Goal: Information Seeking & Learning: Learn about a topic

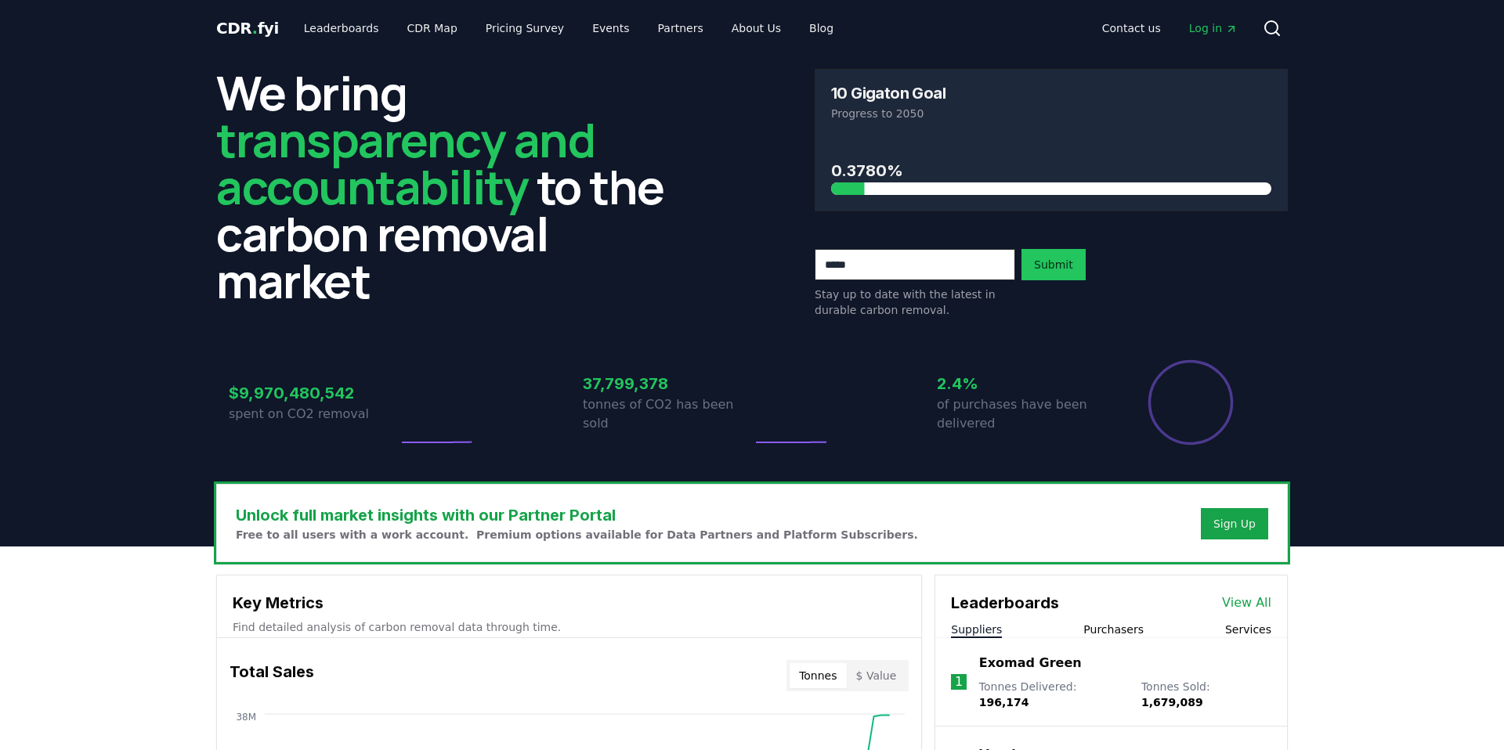
drag, startPoint x: 584, startPoint y: 392, endPoint x: 787, endPoint y: 424, distance: 205.3
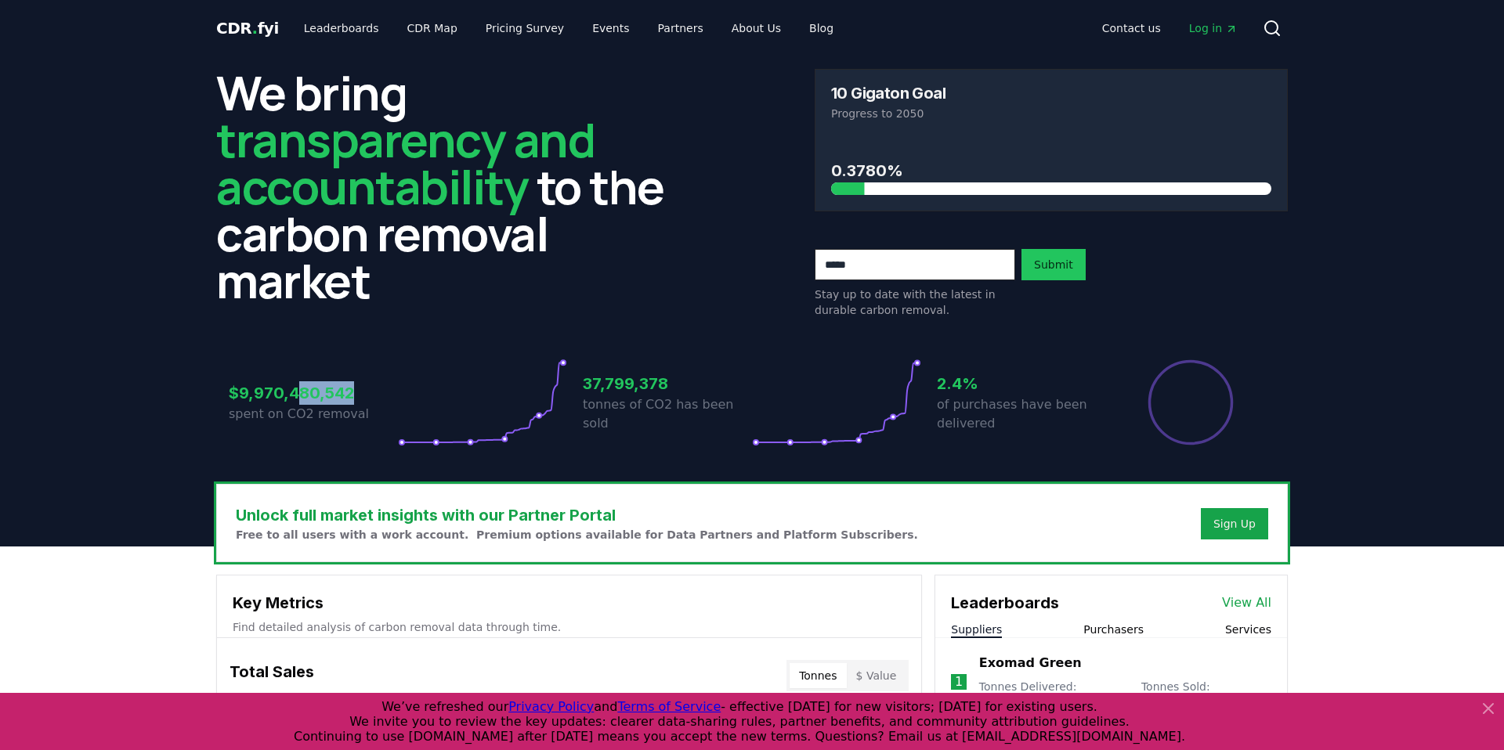
drag, startPoint x: 298, startPoint y: 392, endPoint x: 399, endPoint y: 399, distance: 100.4
click at [381, 399] on h3 "$9,970,480,542" at bounding box center [313, 392] width 169 height 23
drag, startPoint x: 941, startPoint y: 387, endPoint x: 987, endPoint y: 434, distance: 65.9
click at [987, 434] on div "2.4% of purchases have been delivered" at bounding box center [1021, 403] width 169 height 88
click at [994, 428] on p "of purchases have been delivered" at bounding box center [1021, 414] width 169 height 38
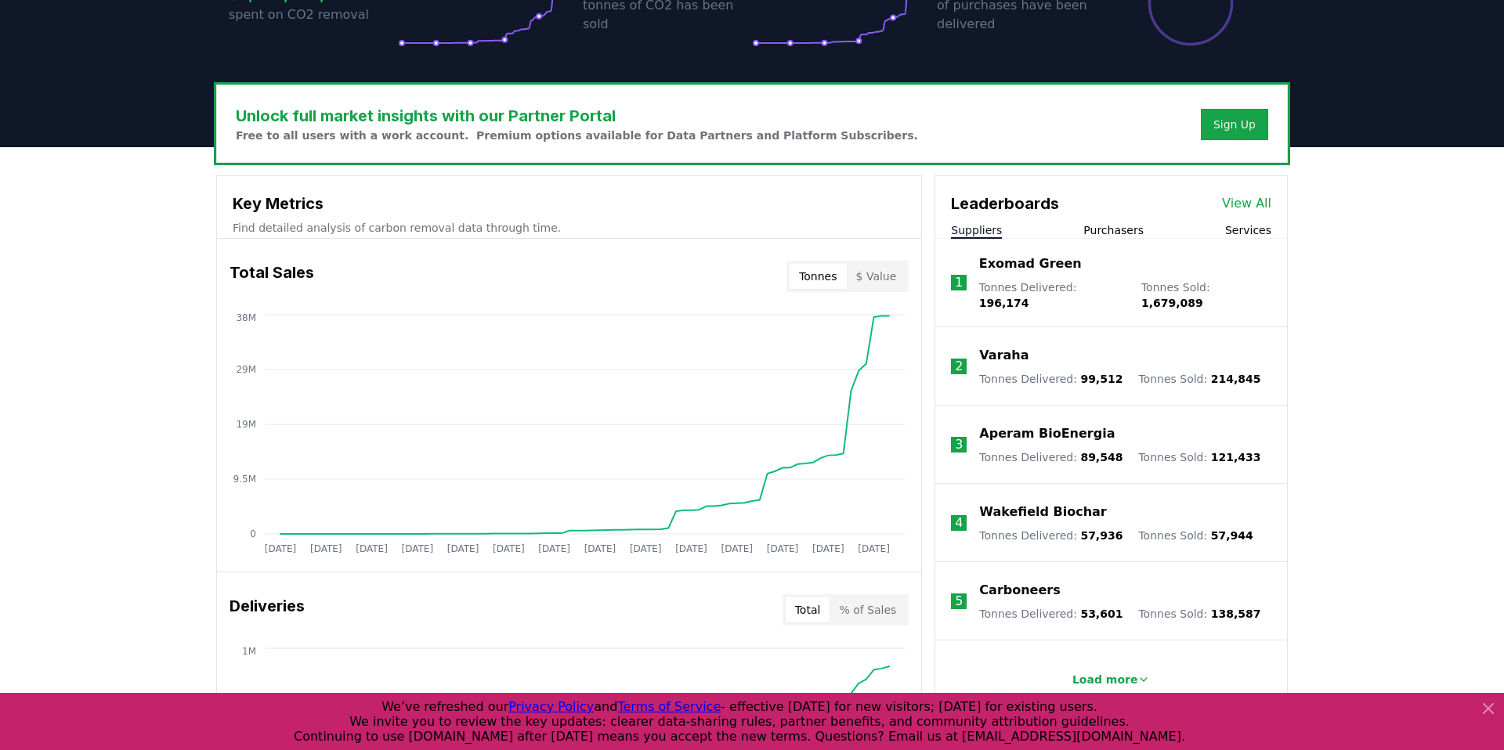
scroll to position [403, 0]
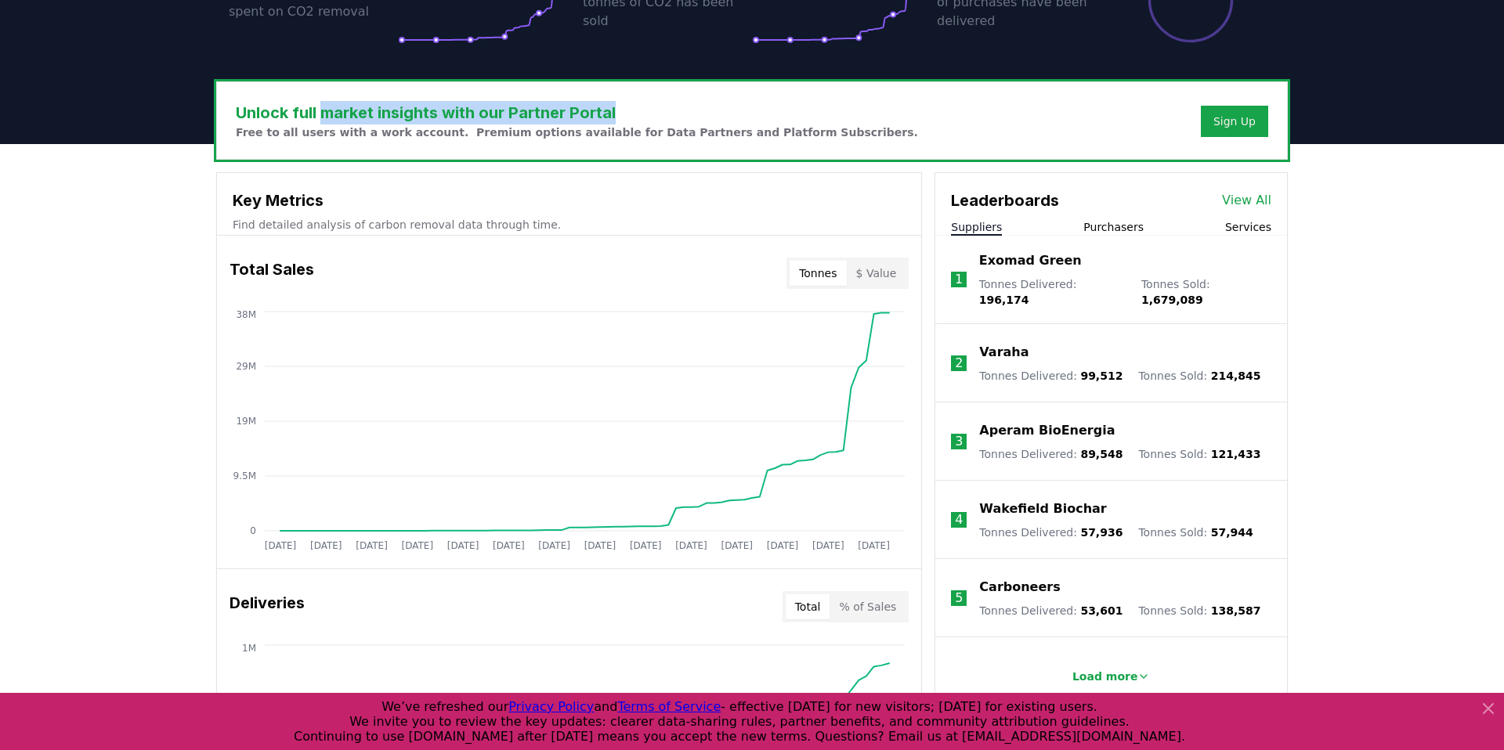
drag, startPoint x: 320, startPoint y: 113, endPoint x: 637, endPoint y: 121, distance: 316.5
click at [637, 121] on h3 "Unlock full market insights with our Partner Portal" at bounding box center [577, 112] width 682 height 23
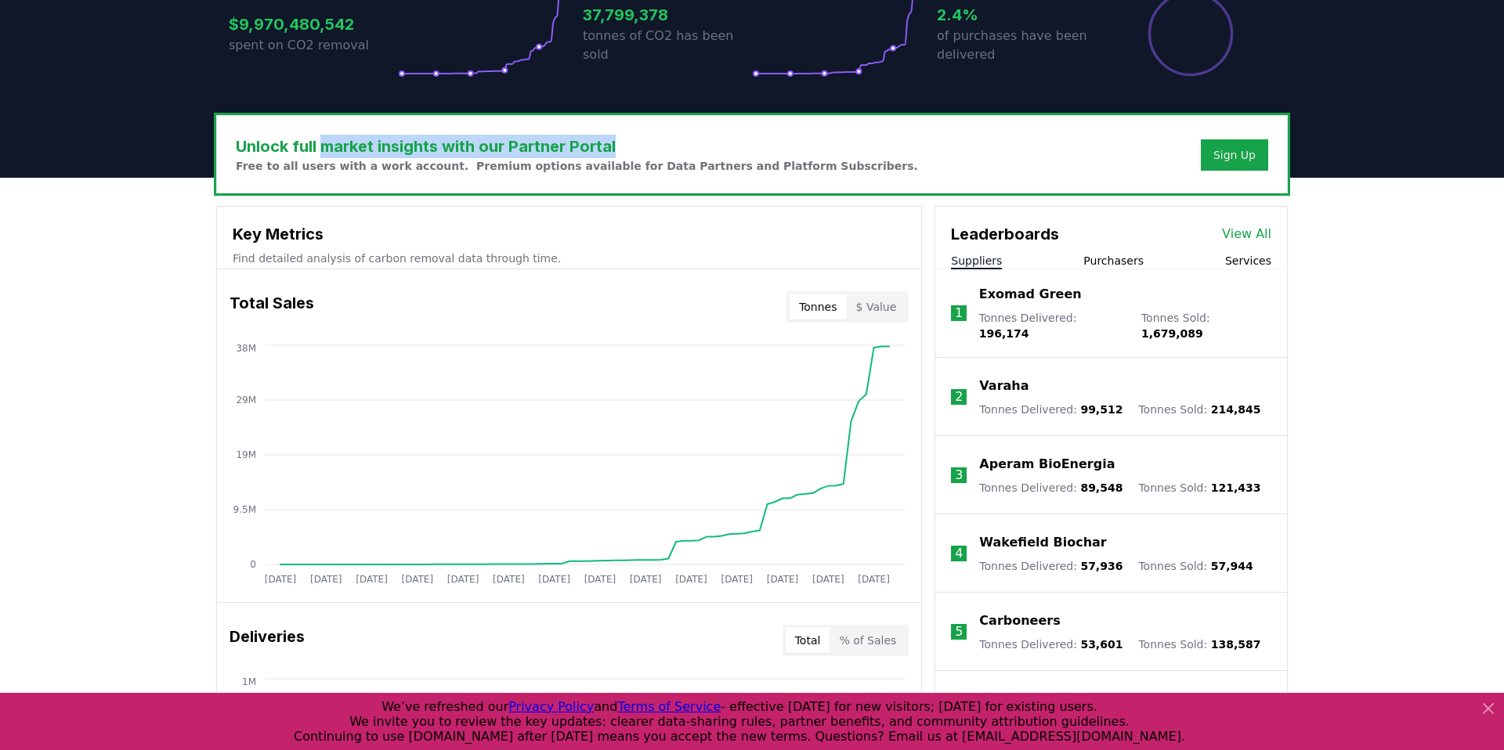
scroll to position [0, 0]
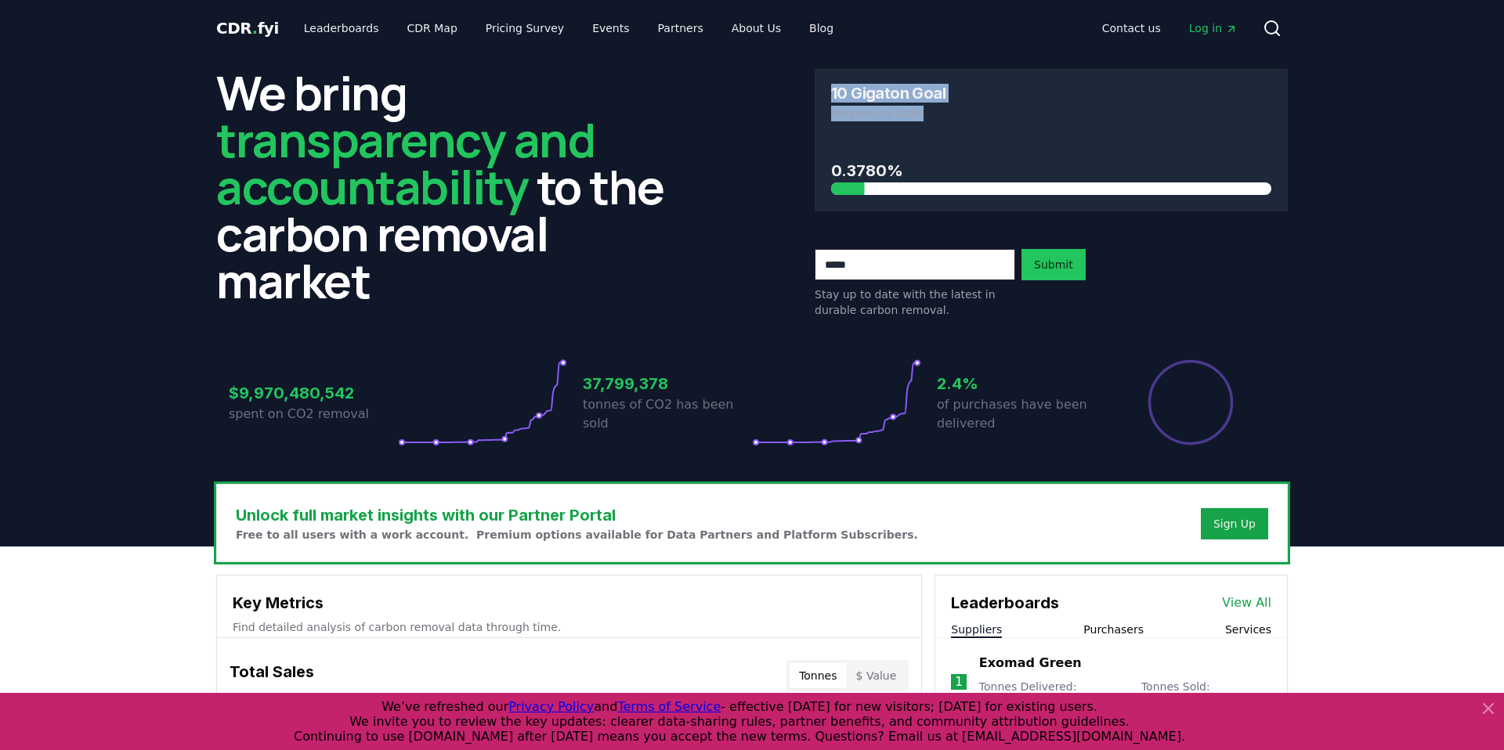
drag, startPoint x: 831, startPoint y: 97, endPoint x: 921, endPoint y: 109, distance: 90.8
click at [921, 109] on div "10 Gigaton Goal Progress to 2050" at bounding box center [1050, 103] width 471 height 67
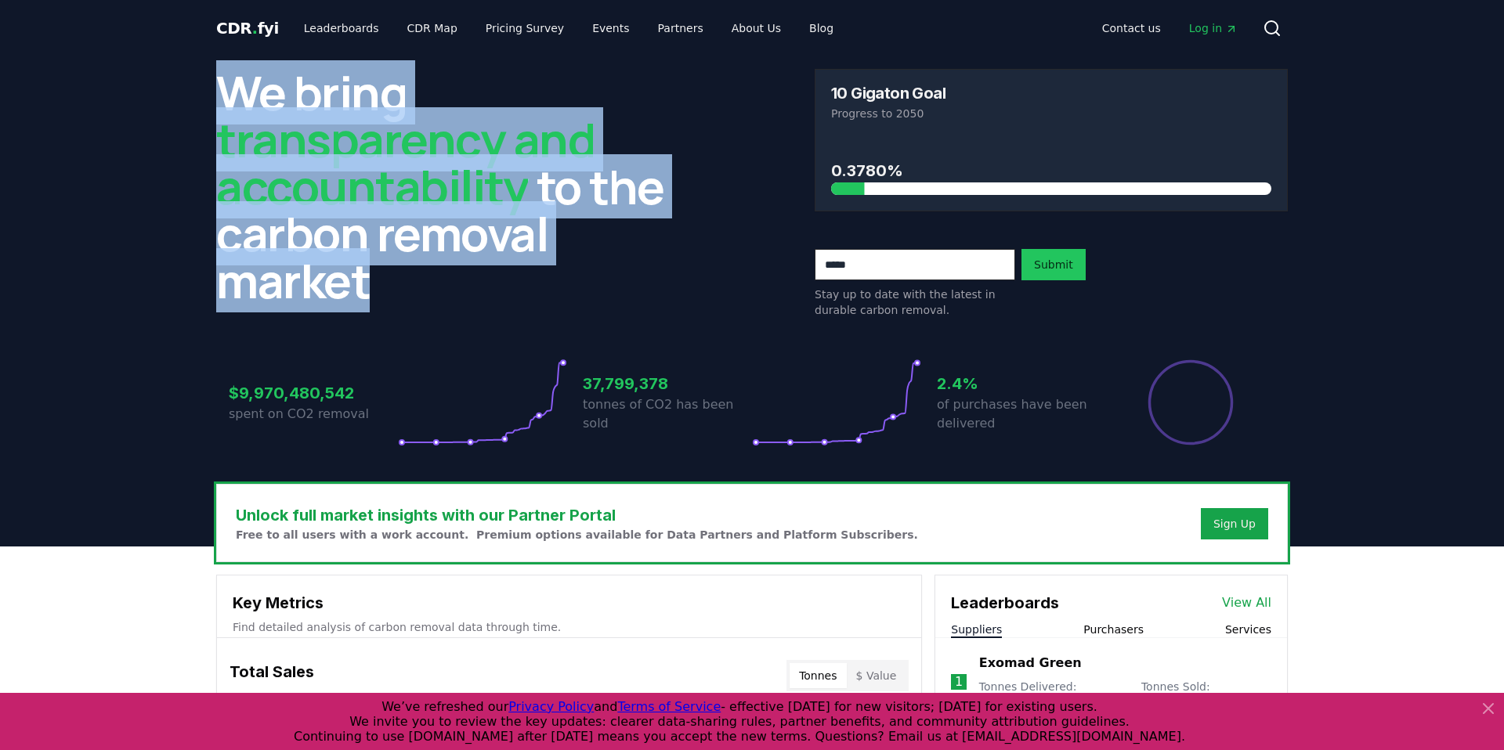
drag, startPoint x: 258, startPoint y: 96, endPoint x: 486, endPoint y: 276, distance: 291.0
click at [486, 276] on h2 "We bring transparency and accountability to the carbon removal market" at bounding box center [452, 186] width 473 height 235
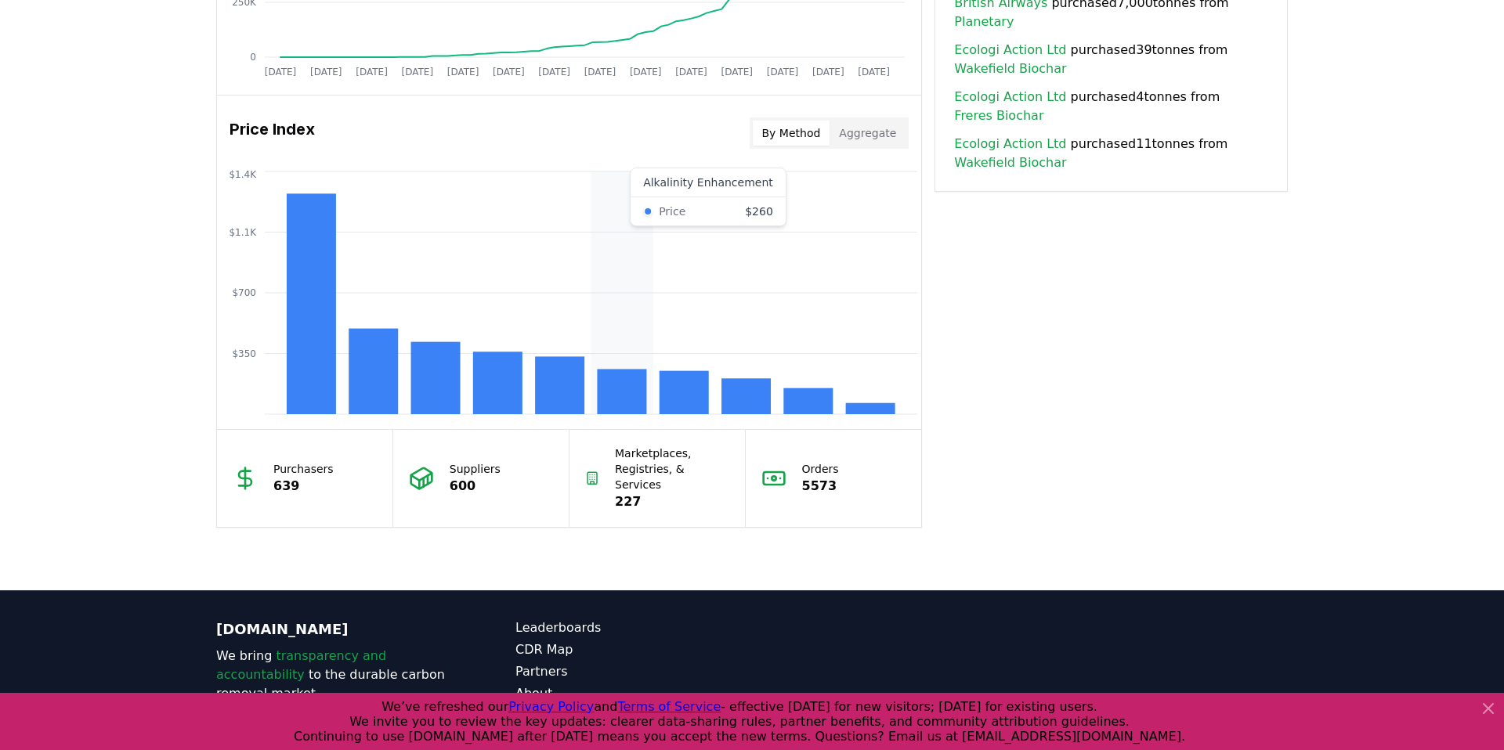
scroll to position [1285, 0]
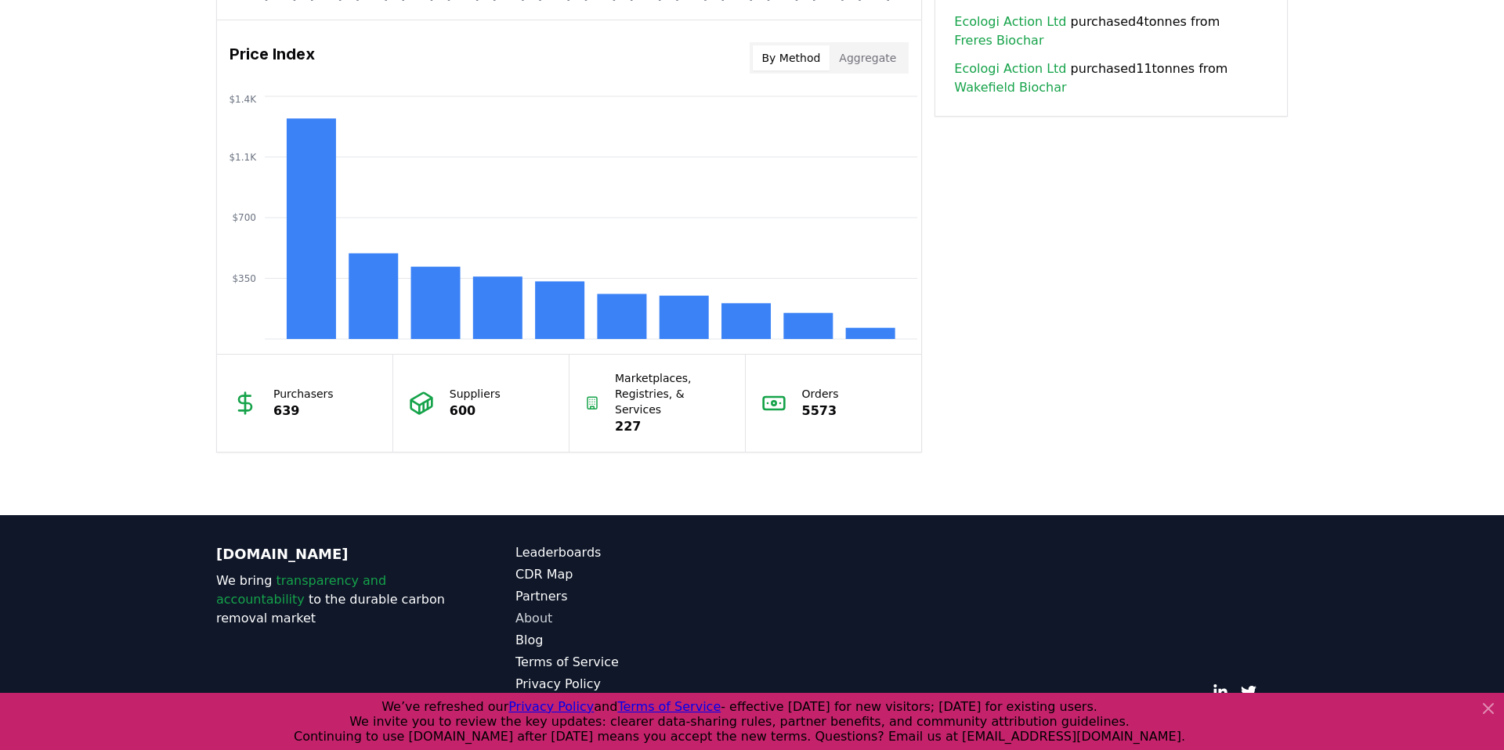
click at [522, 609] on link "About" at bounding box center [633, 618] width 236 height 19
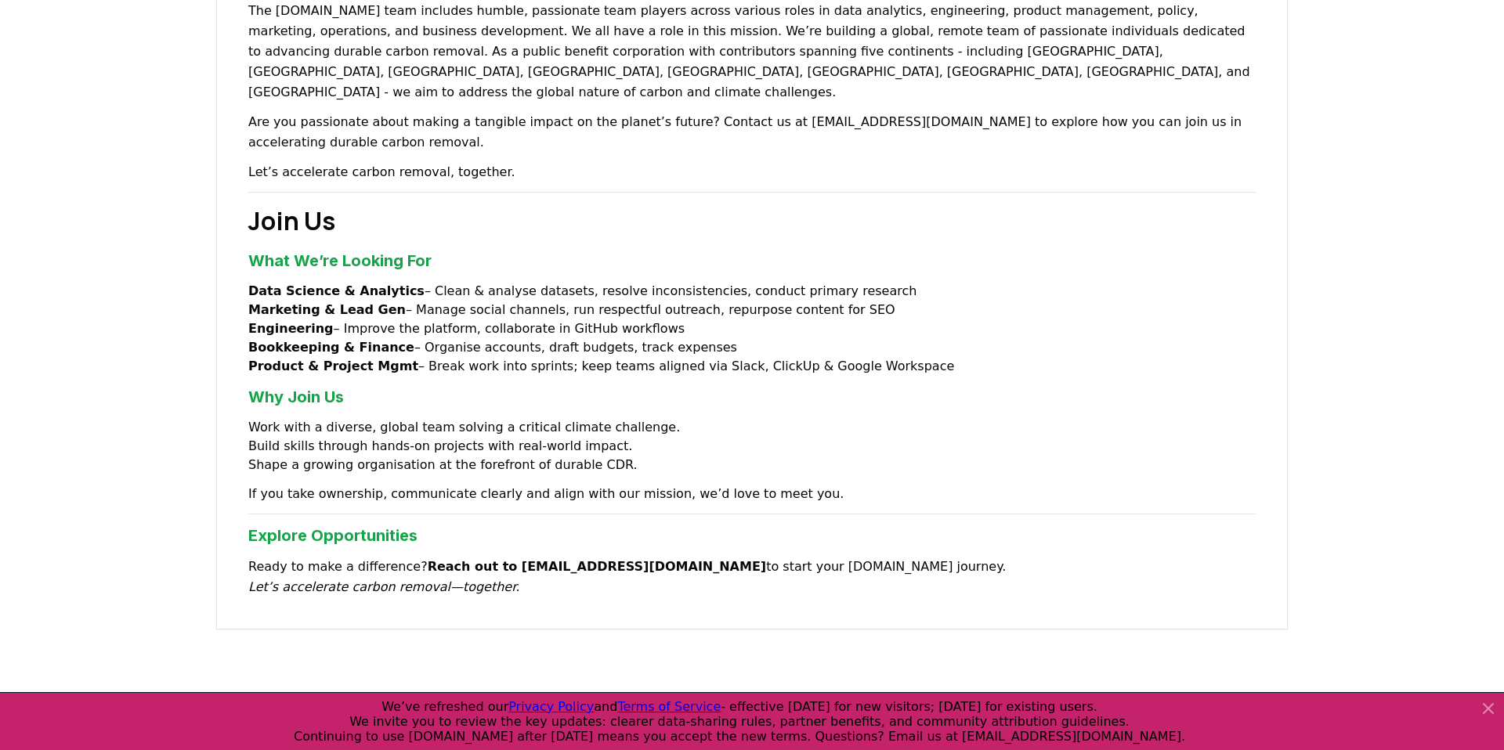
scroll to position [1055, 0]
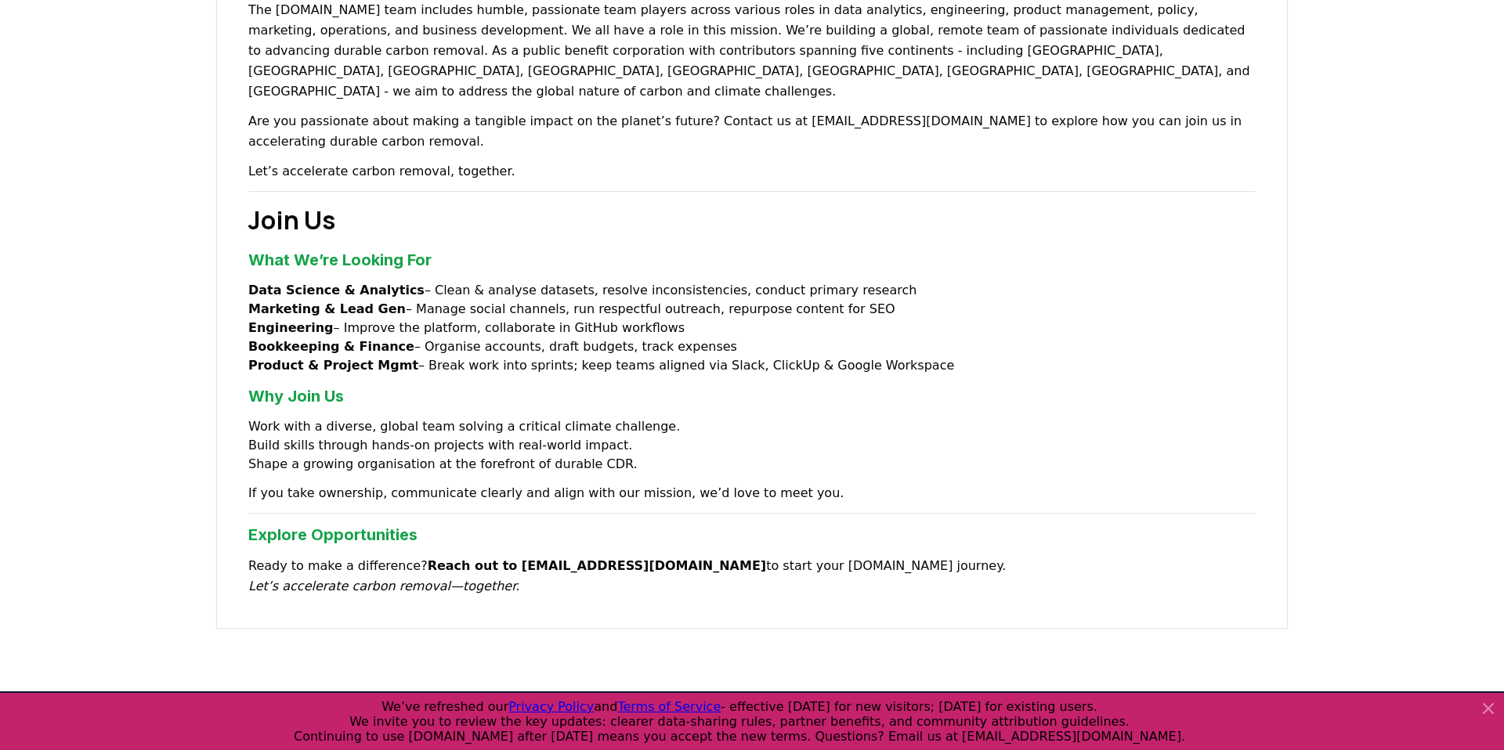
drag, startPoint x: 545, startPoint y: 306, endPoint x: 895, endPoint y: 308, distance: 350.1
click at [896, 356] on li "Product & Project Mgmt – Break work into sprints; keep teams aligned via Slack,…" at bounding box center [751, 365] width 1007 height 19
drag, startPoint x: 370, startPoint y: 306, endPoint x: 379, endPoint y: 305, distance: 9.5
click at [373, 358] on strong "Product & Project Mgmt" at bounding box center [333, 365] width 170 height 15
drag, startPoint x: 395, startPoint y: 302, endPoint x: 483, endPoint y: 327, distance: 92.0
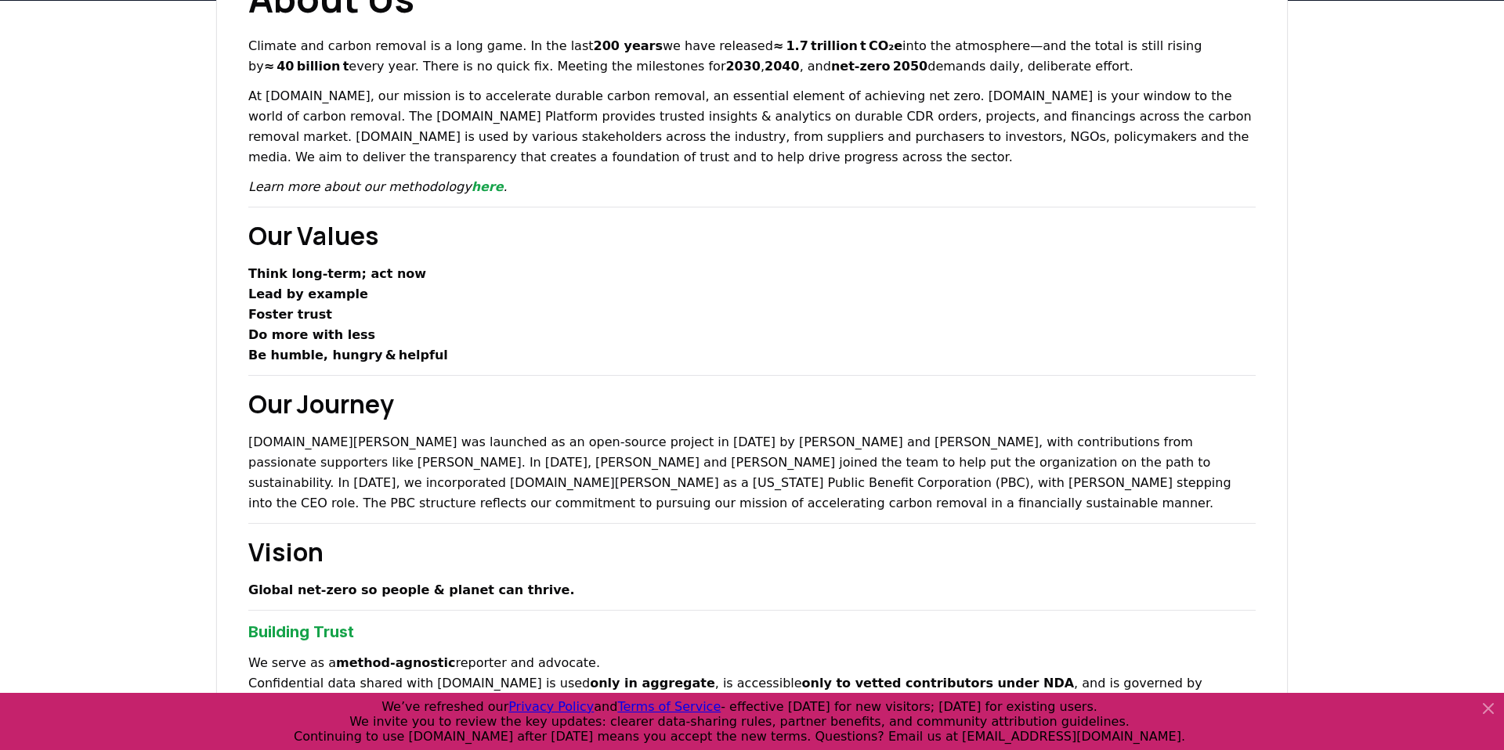
scroll to position [0, 0]
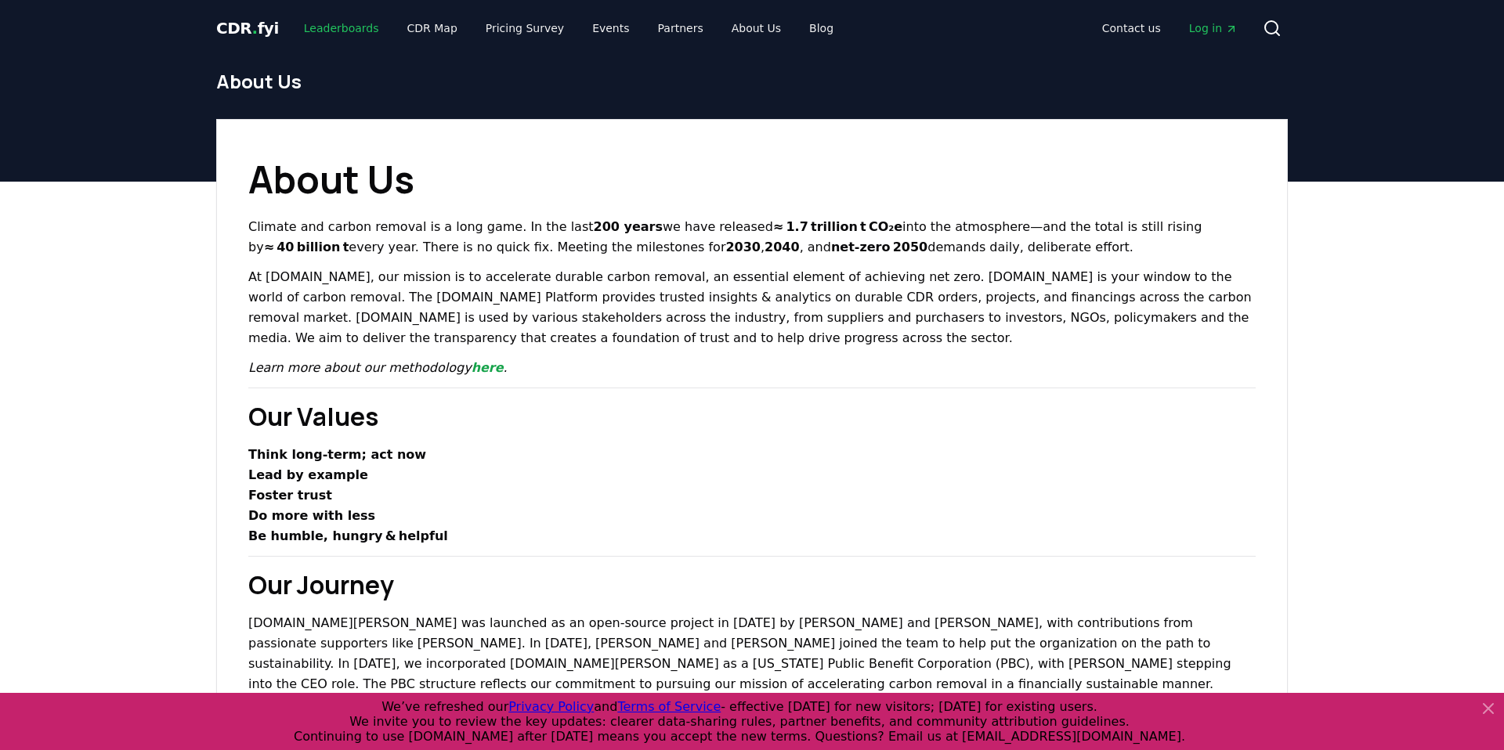
click at [329, 30] on link "Leaderboards" at bounding box center [341, 28] width 100 height 28
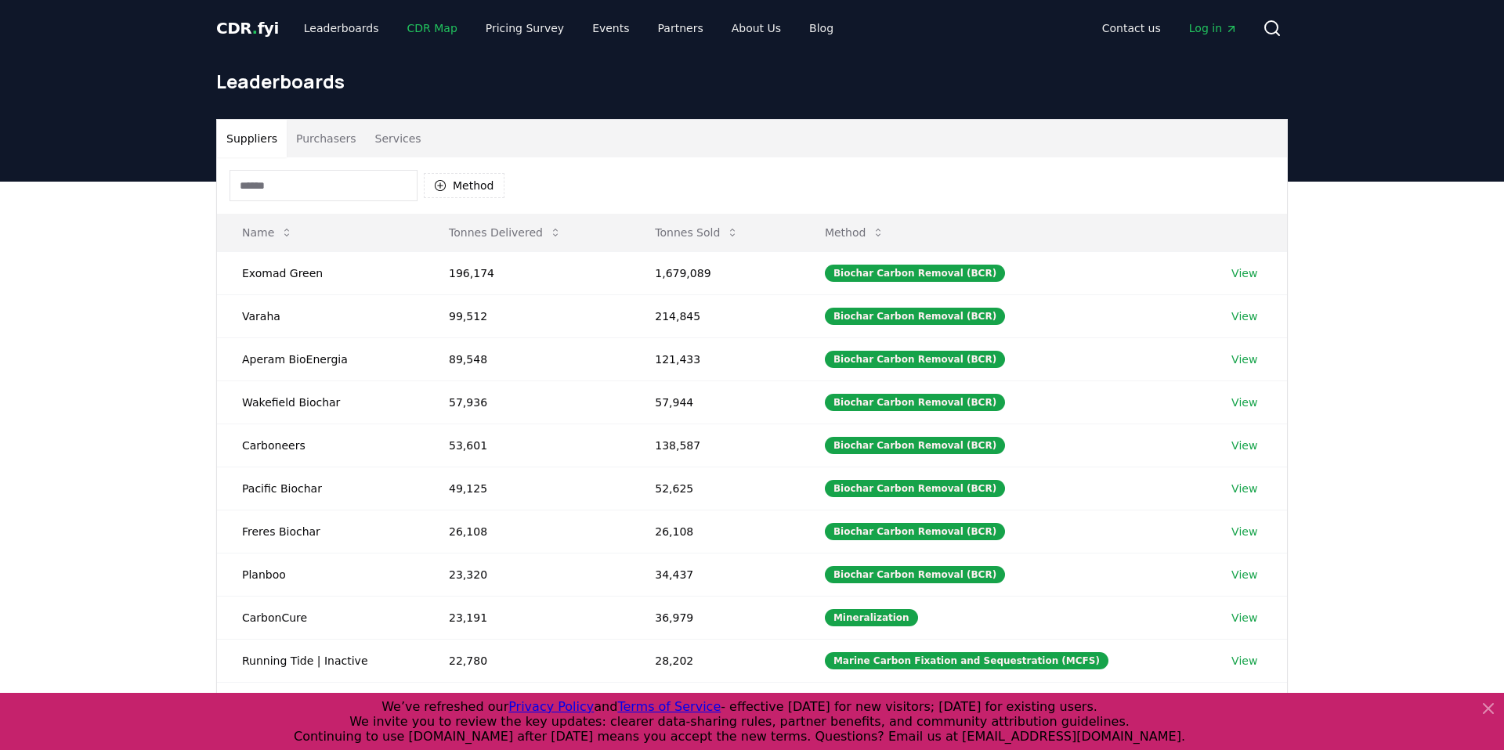
click at [422, 31] on link "CDR Map" at bounding box center [432, 28] width 75 height 28
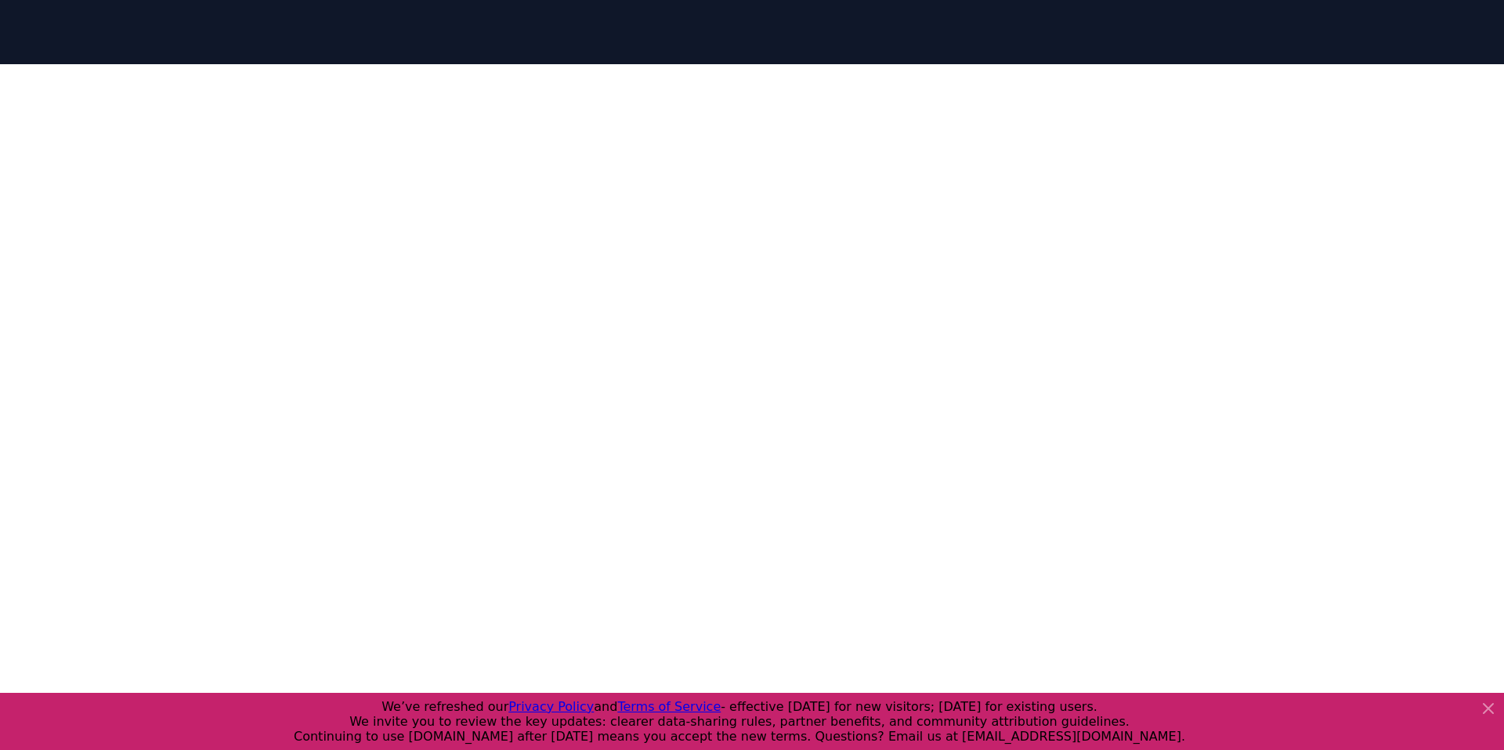
scroll to position [298, 0]
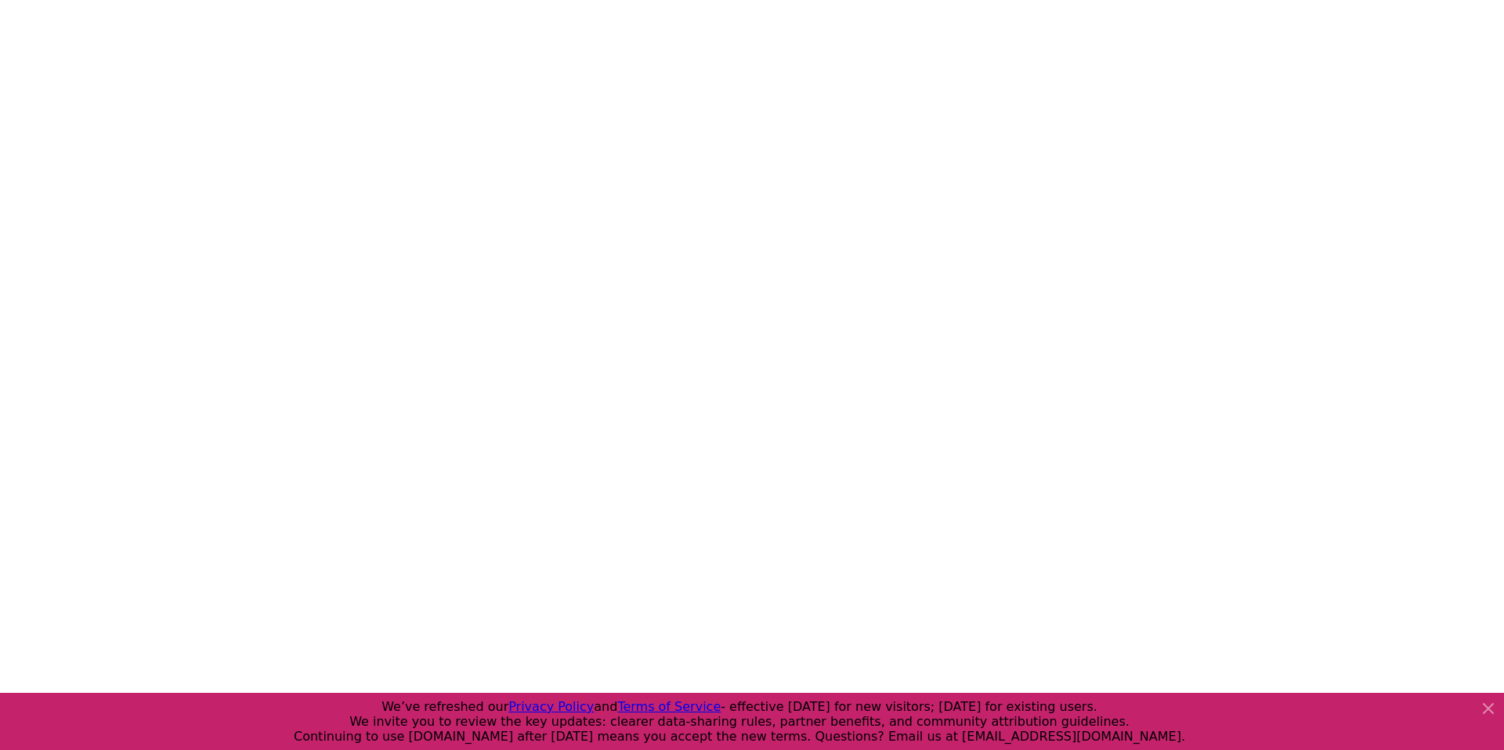
click at [941, 677] on div at bounding box center [752, 324] width 1504 height 750
drag, startPoint x: 112, startPoint y: 201, endPoint x: 182, endPoint y: 208, distance: 70.0
click at [113, 201] on div at bounding box center [752, 324] width 1504 height 750
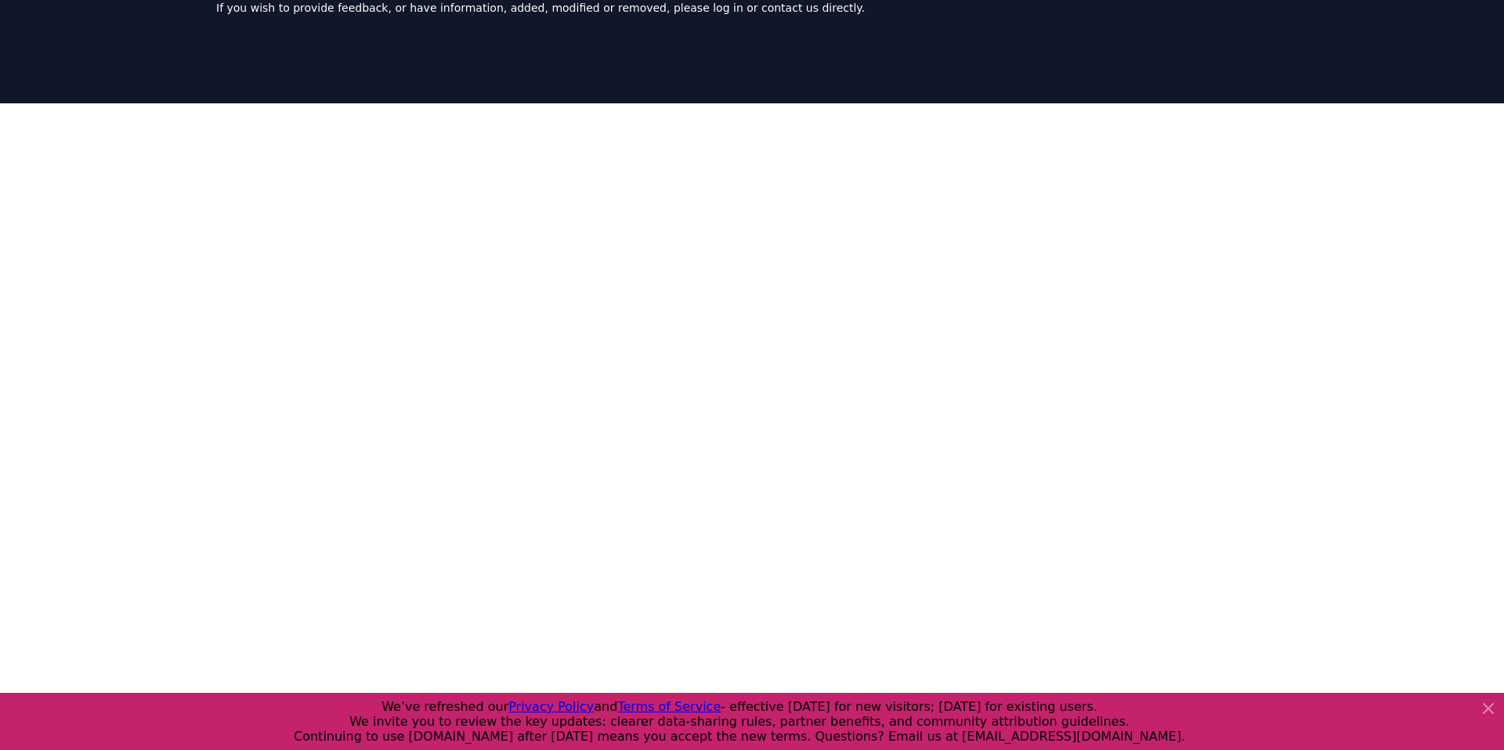
scroll to position [0, 0]
